Goal: Check status: Check status

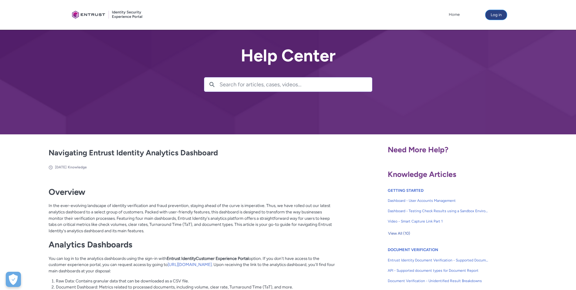
click at [494, 13] on button "Log in" at bounding box center [496, 15] width 21 height 10
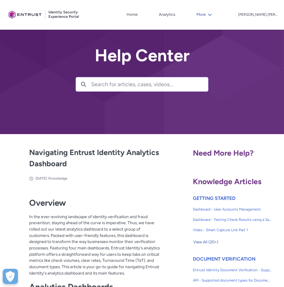
click at [214, 16] on button "More" at bounding box center [204, 14] width 19 height 9
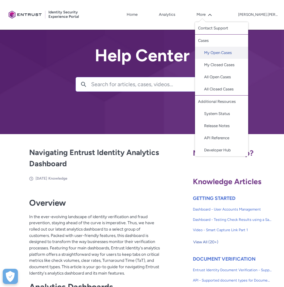
click at [236, 53] on link "My Open Cases" at bounding box center [221, 53] width 53 height 12
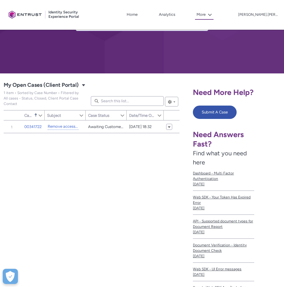
scroll to position [91, 0]
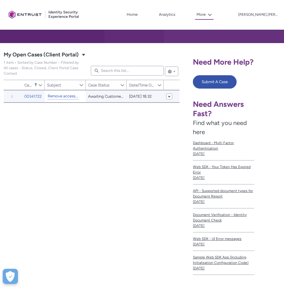
click at [60, 96] on link "Remove access and add access" at bounding box center [63, 96] width 31 height 6
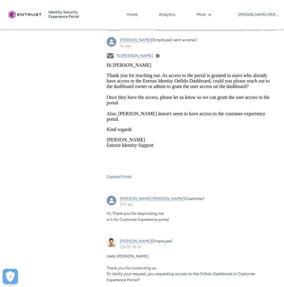
scroll to position [273, 0]
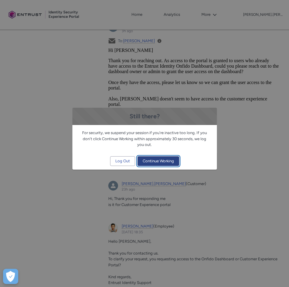
click at [154, 164] on span "Continue Working" at bounding box center [158, 161] width 31 height 9
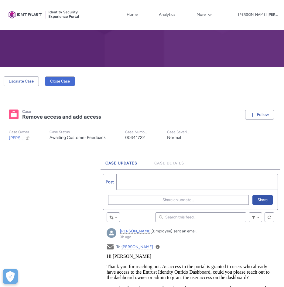
scroll to position [61, 0]
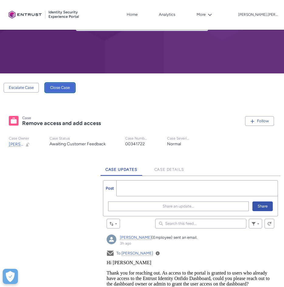
click at [61, 90] on button "Close Case" at bounding box center [60, 88] width 30 height 10
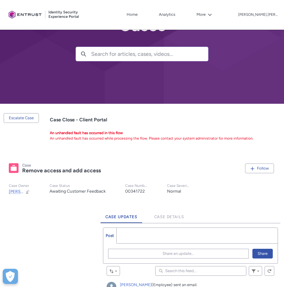
scroll to position [0, 0]
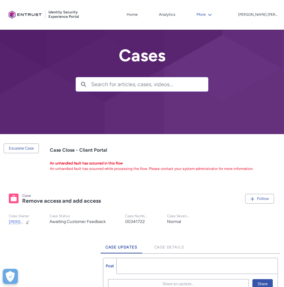
click at [212, 13] on icon at bounding box center [210, 15] width 4 height 4
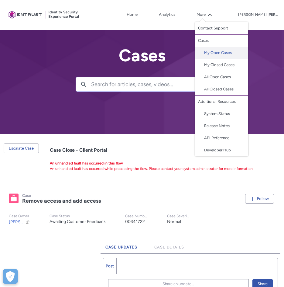
click at [229, 51] on link "My Open Cases" at bounding box center [221, 53] width 53 height 12
